Goal: Check status: Check status

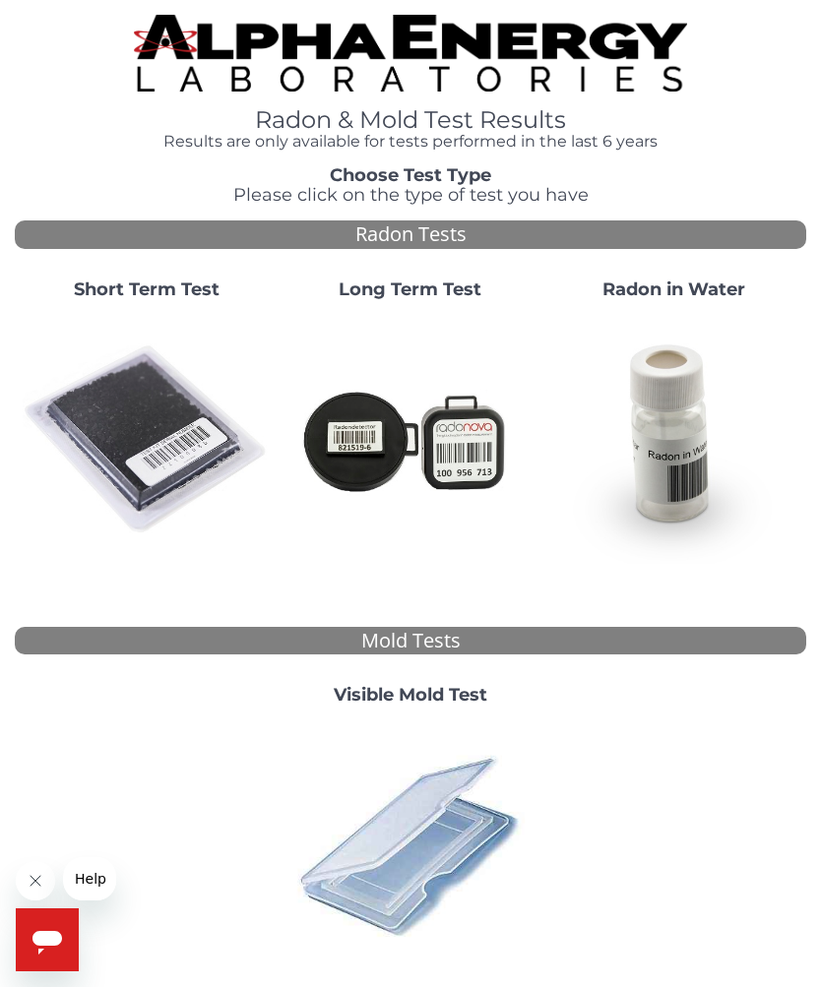
click at [154, 430] on img at bounding box center [147, 440] width 248 height 248
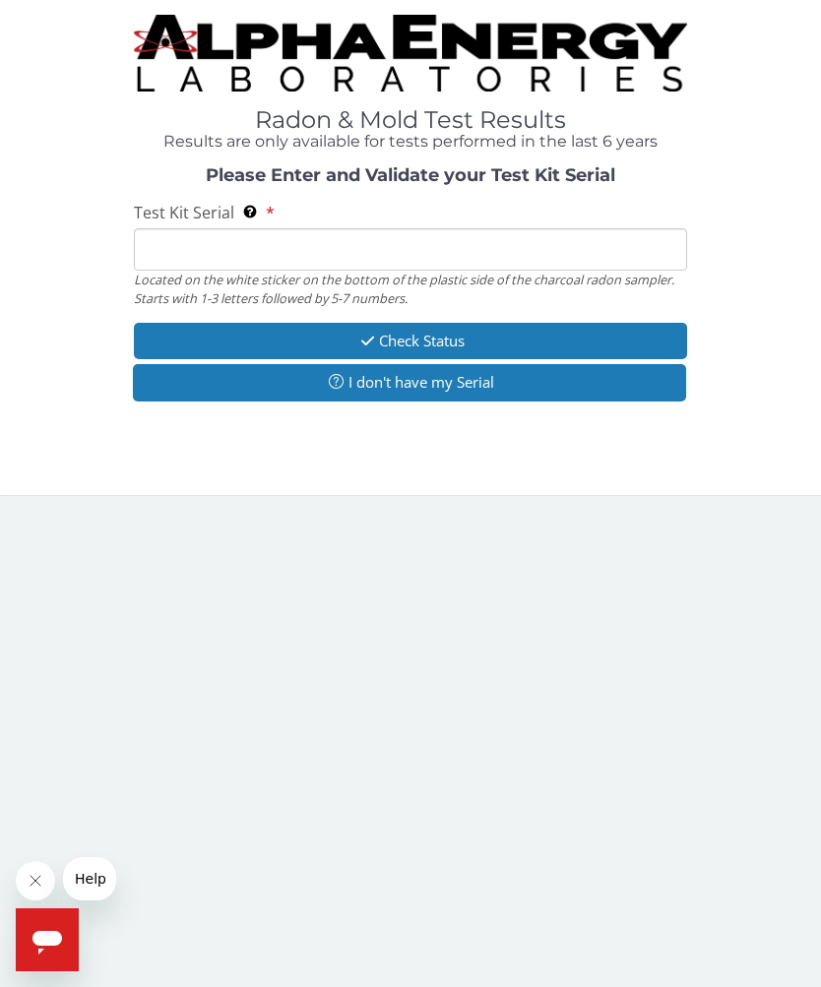
click at [505, 239] on input "Test Kit Serial Located on the white sticker on the bottom of the plastic side …" at bounding box center [411, 249] width 554 height 42
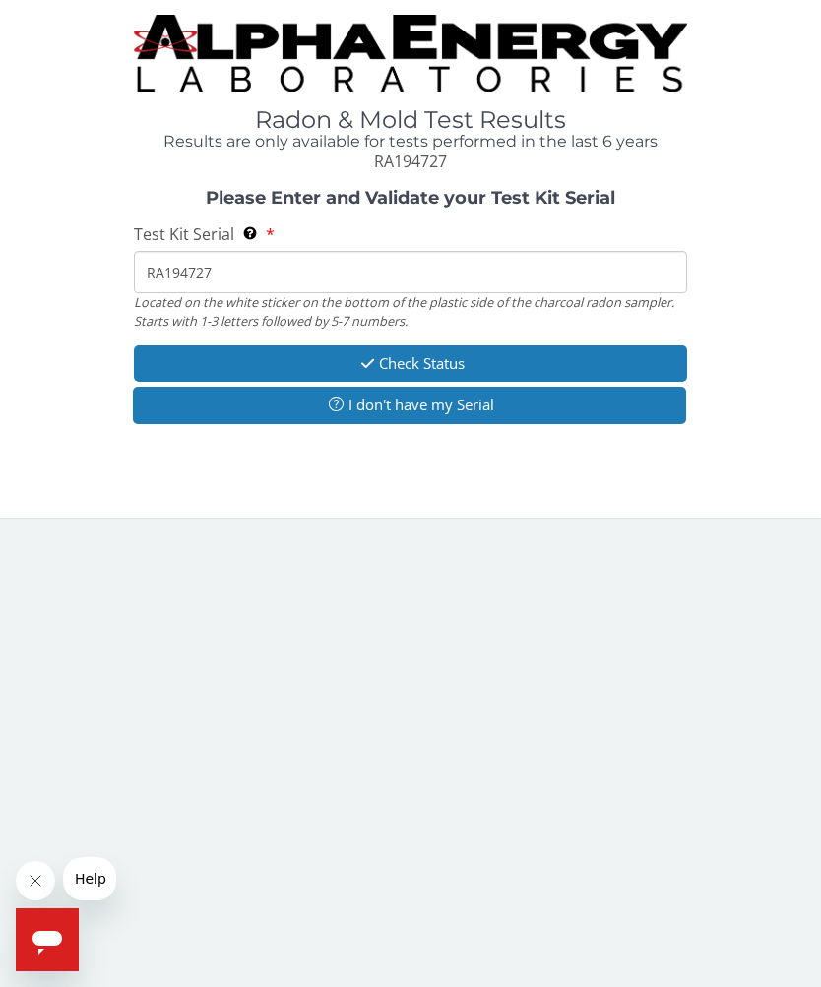
type input "RA194727"
click at [510, 351] on button "Check Status" at bounding box center [411, 363] width 554 height 36
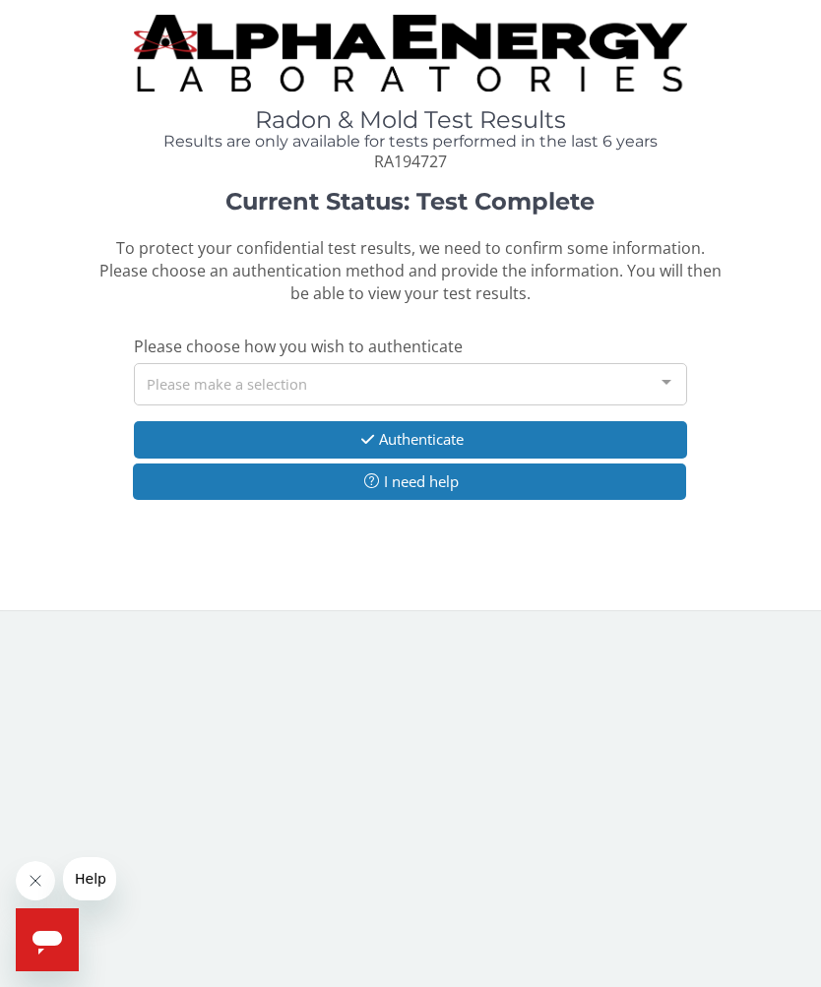
click at [667, 379] on div at bounding box center [665, 382] width 39 height 37
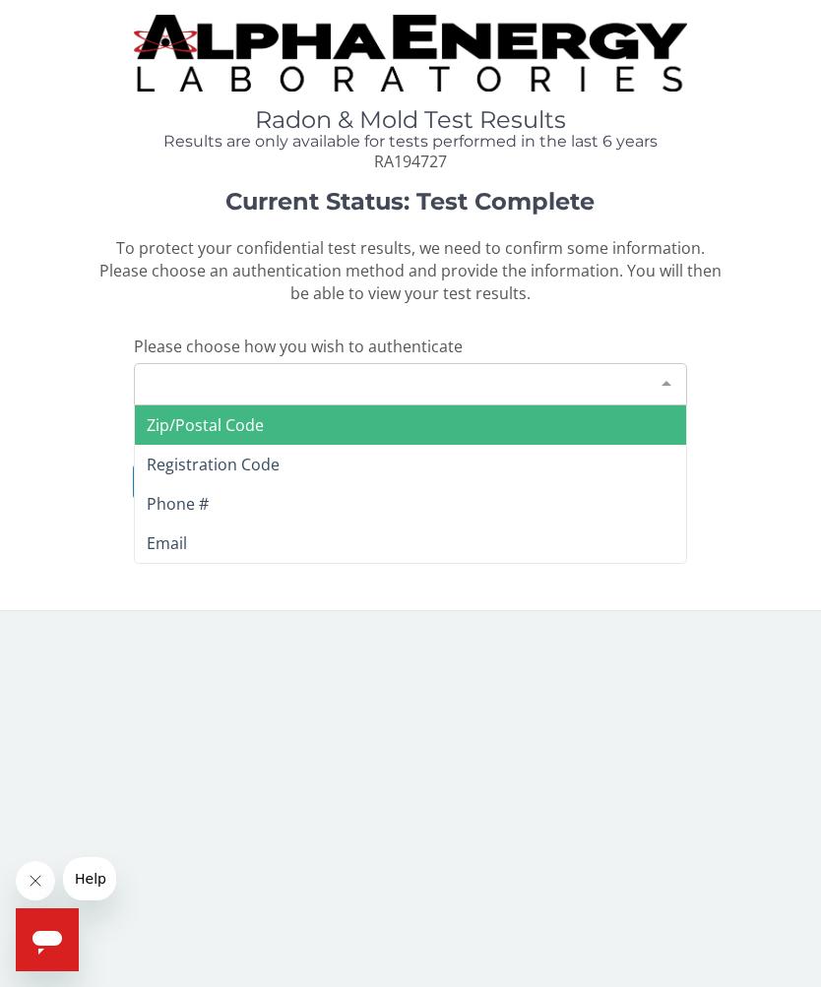
click at [320, 371] on div "Please make a selection" at bounding box center [411, 384] width 554 height 42
click at [570, 406] on span "Zip/Postal Code" at bounding box center [411, 424] width 552 height 39
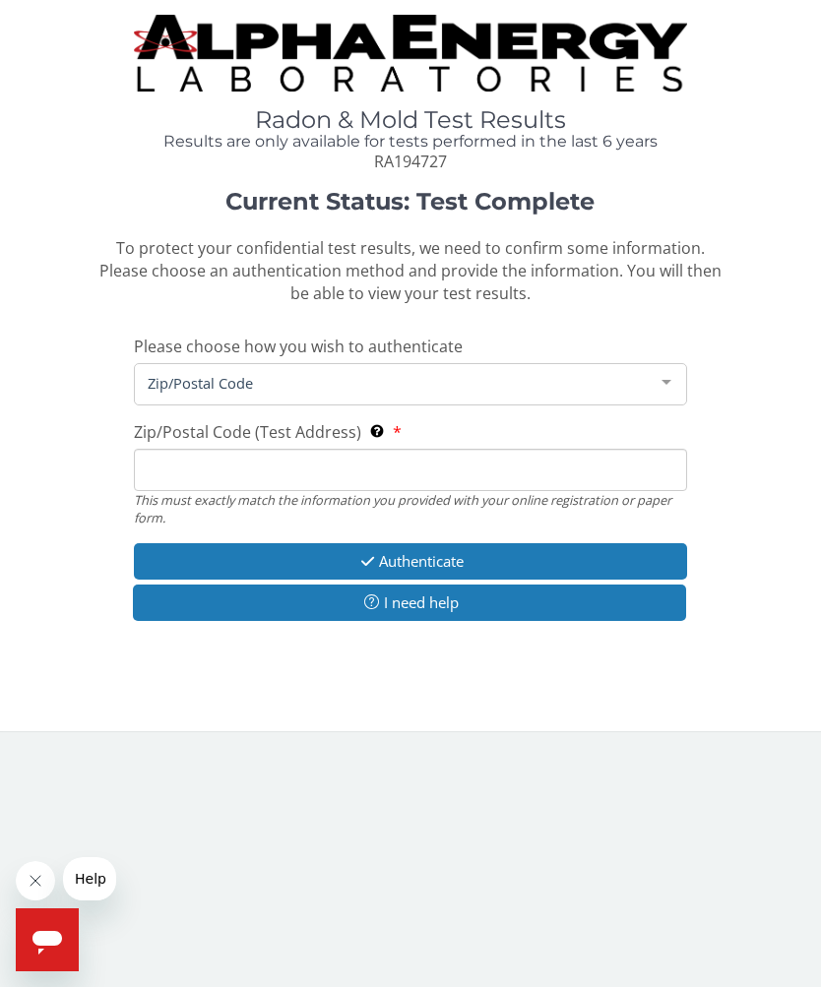
click at [496, 461] on input "Zip/Postal Code (Test Address) This must exactly match the information you prov…" at bounding box center [411, 470] width 554 height 42
type input "08048"
click at [519, 543] on button "Authenticate" at bounding box center [411, 561] width 554 height 36
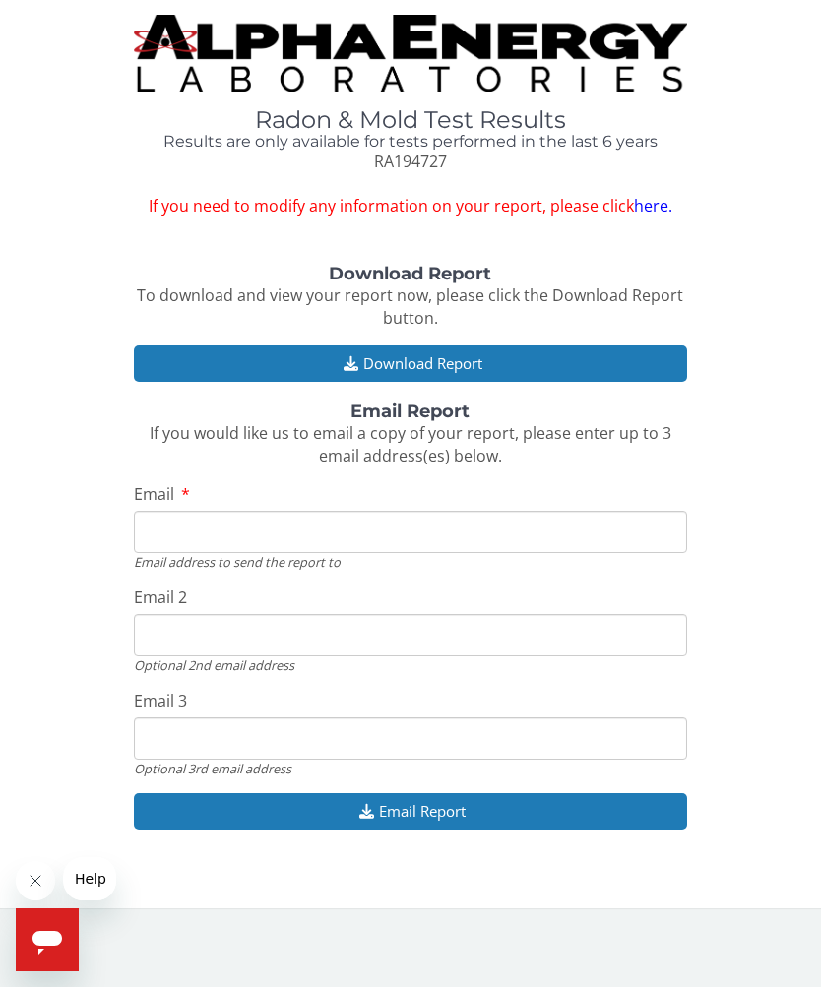
click at [519, 347] on button "Download Report" at bounding box center [411, 363] width 554 height 36
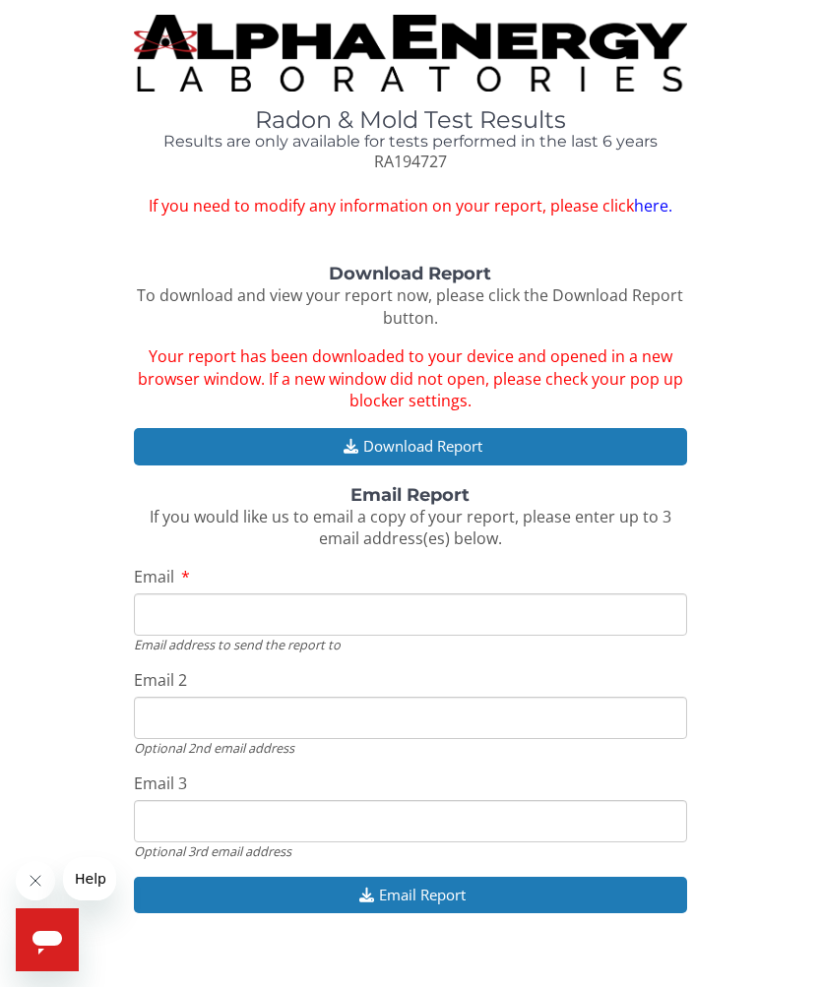
click at [252, 593] on input "Email" at bounding box center [411, 614] width 554 height 42
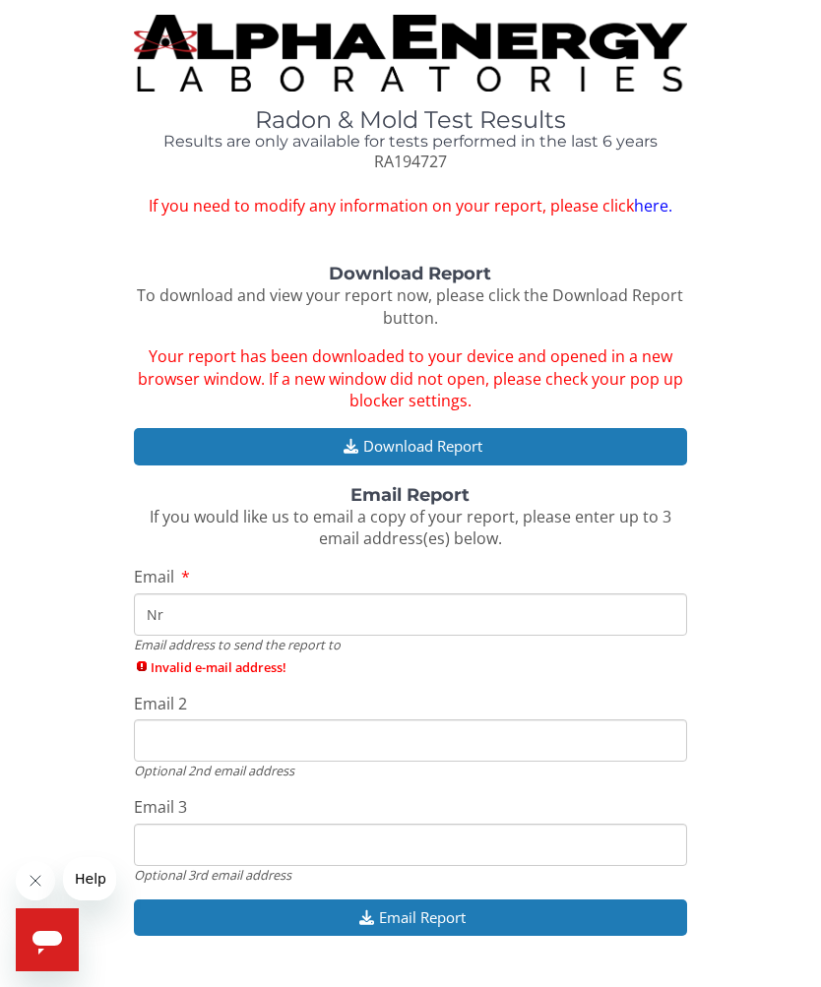
type input "N"
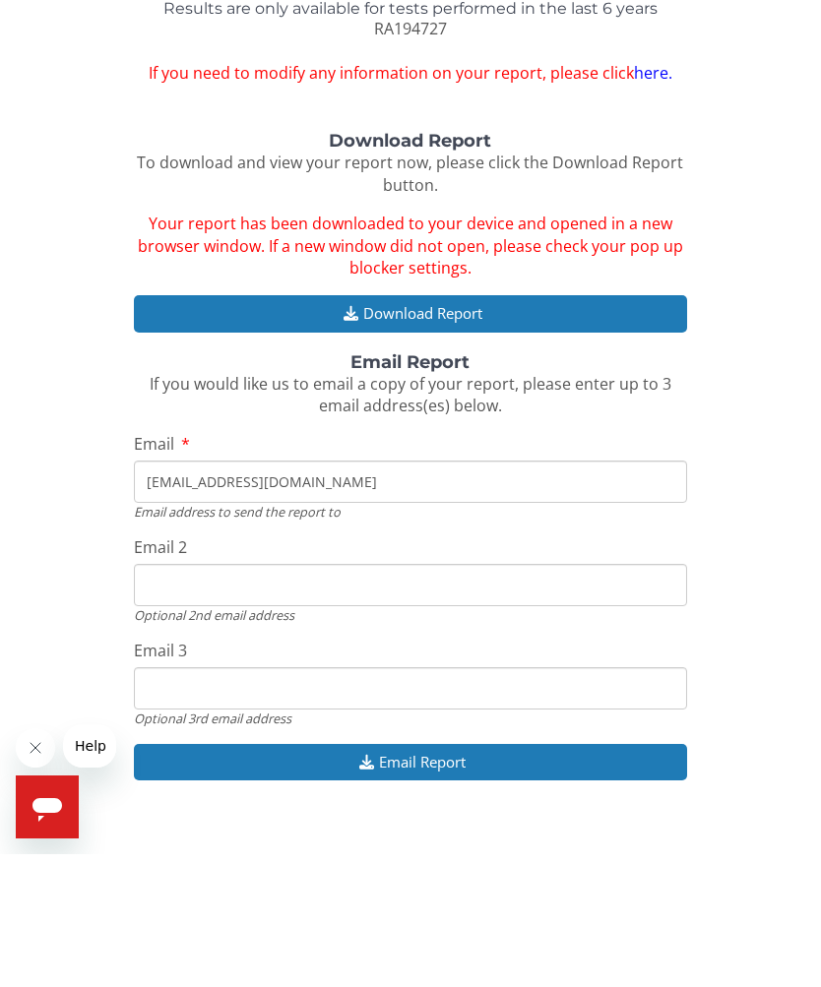
type input "[EMAIL_ADDRESS][DOMAIN_NAME]"
click at [279, 697] on input "Email 2" at bounding box center [411, 718] width 554 height 42
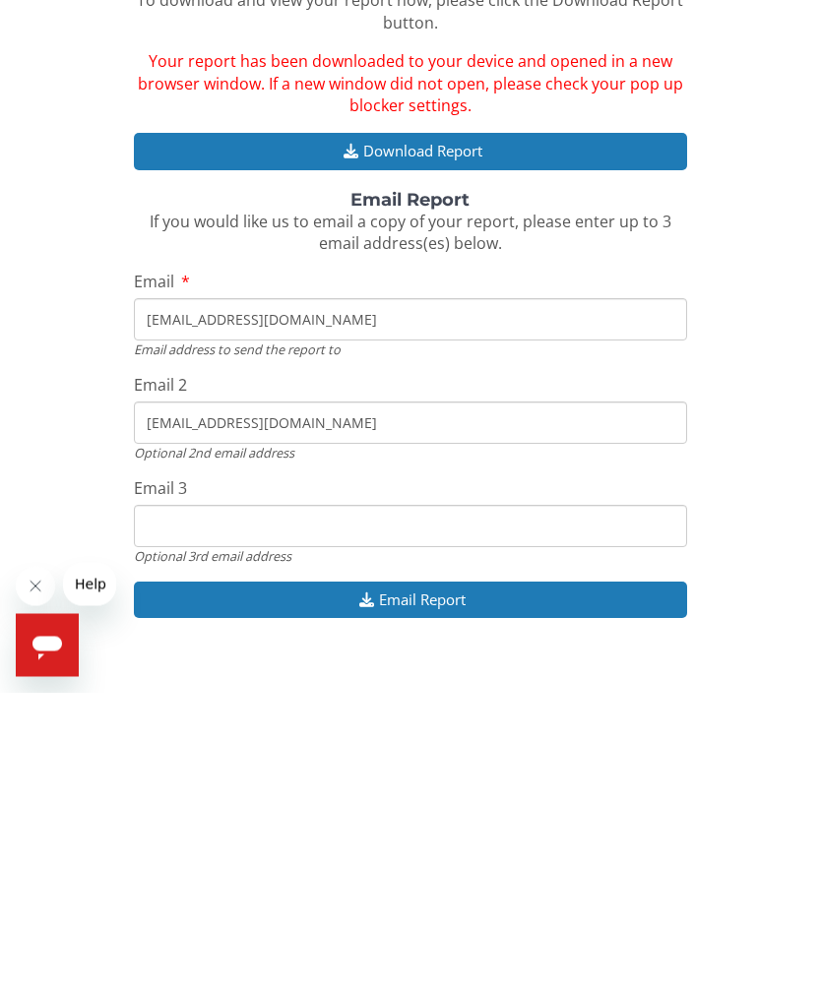
scroll to position [9, 0]
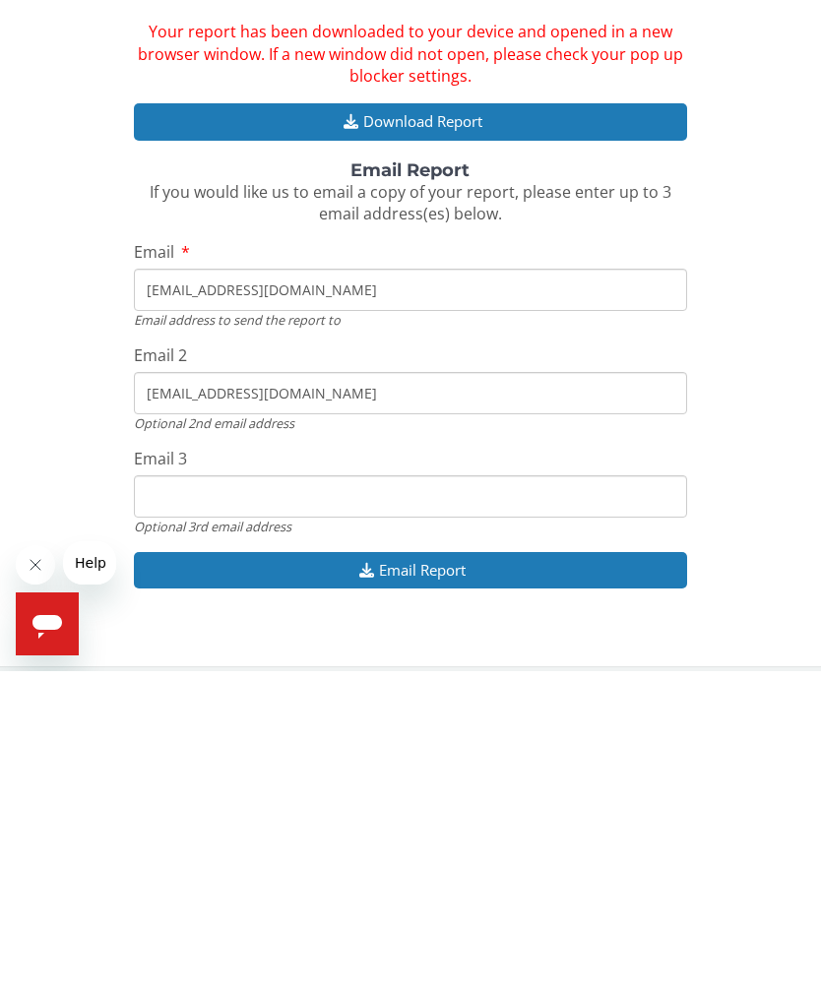
type input "[EMAIL_ADDRESS][DOMAIN_NAME]"
click at [514, 868] on button "Email Report" at bounding box center [411, 886] width 554 height 36
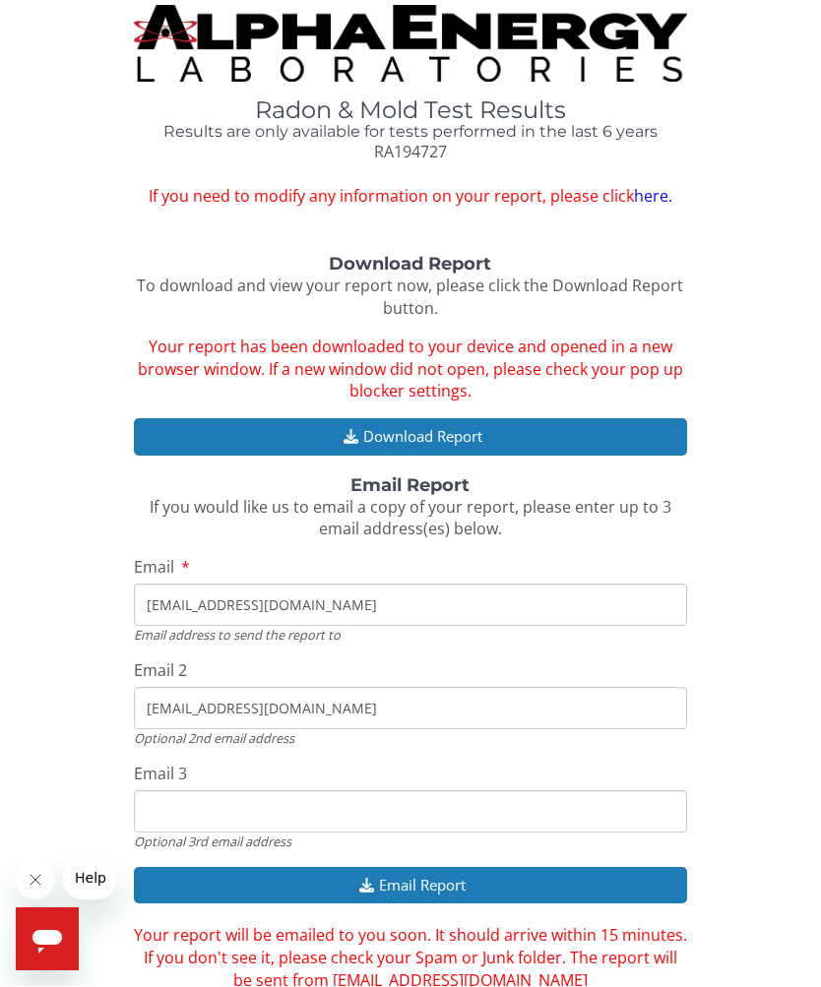
scroll to position [10, 0]
